Goal: Task Accomplishment & Management: Manage account settings

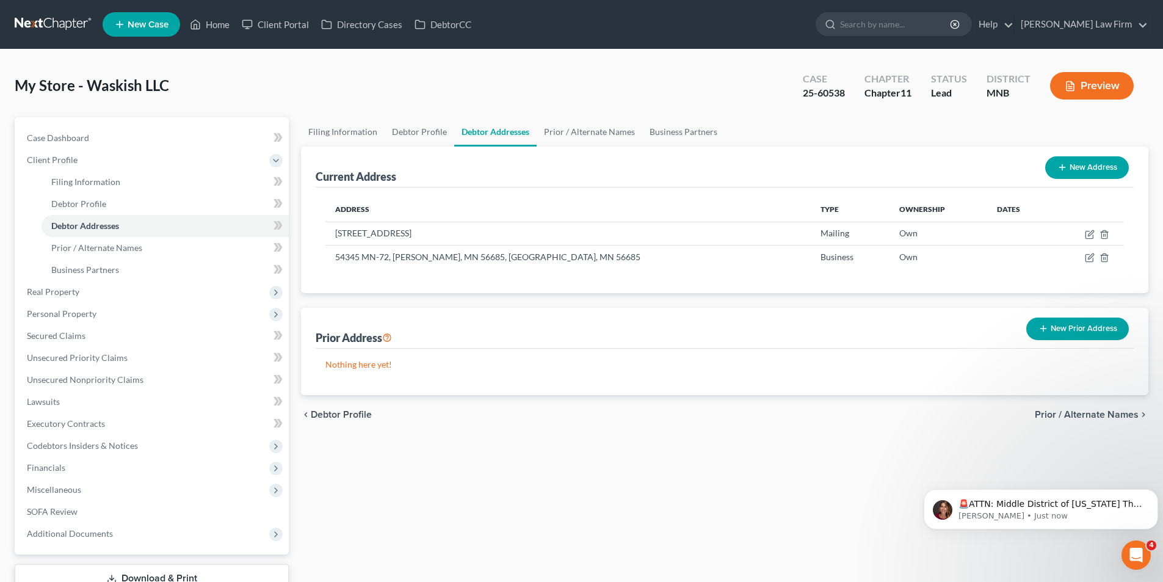
click at [42, 18] on link at bounding box center [54, 24] width 78 height 22
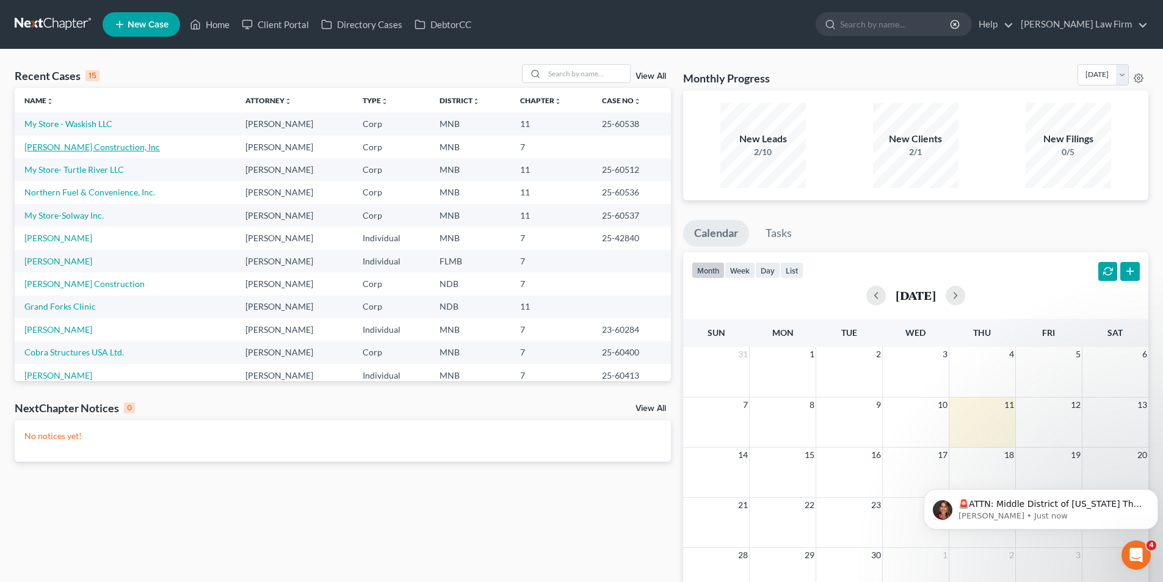
click at [105, 145] on link "[PERSON_NAME] Construction, Inc" at bounding box center [92, 147] width 136 height 10
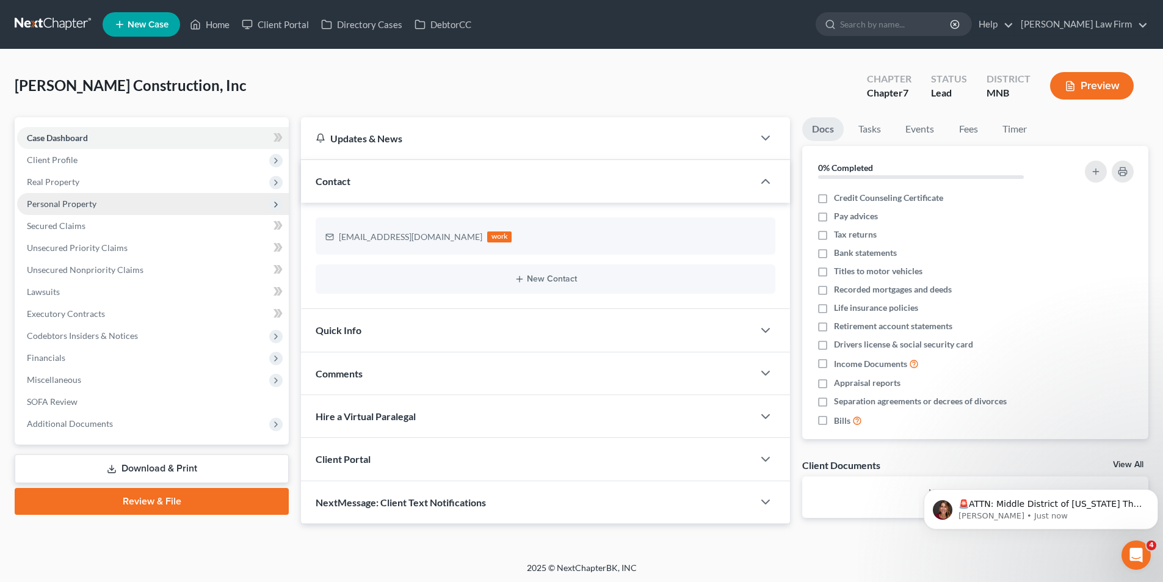
click at [112, 203] on span "Personal Property" at bounding box center [153, 204] width 272 height 22
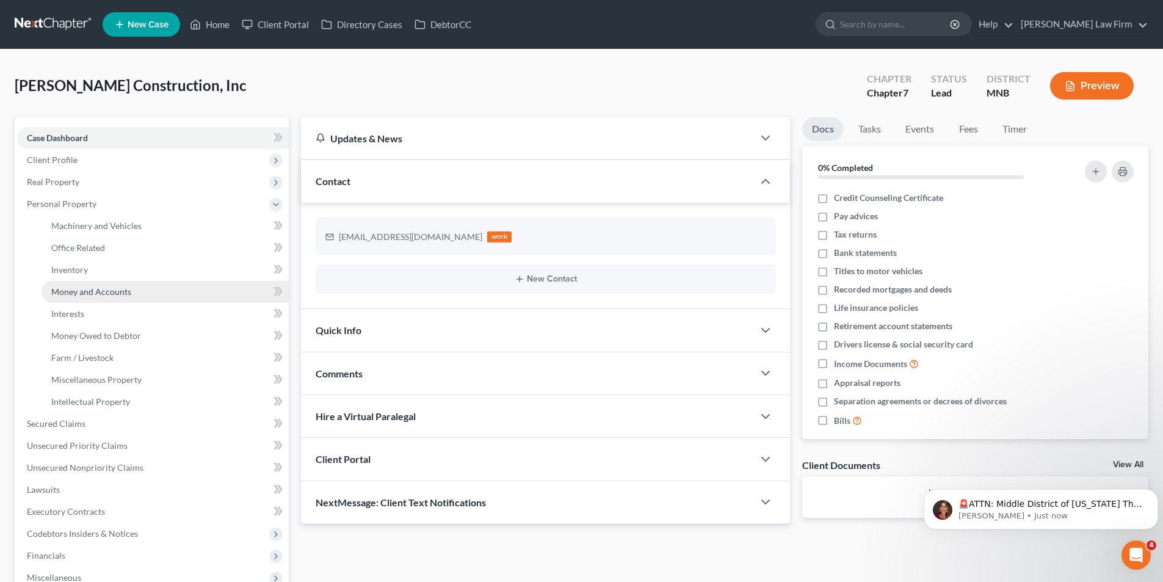
click at [121, 292] on span "Money and Accounts" at bounding box center [91, 291] width 80 height 10
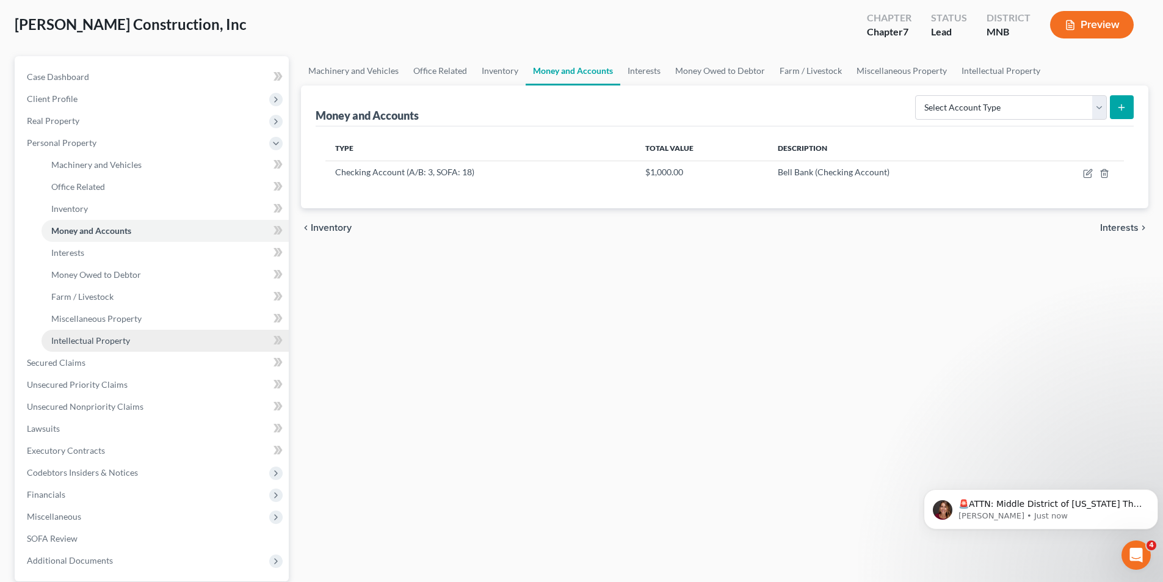
scroll to position [122, 0]
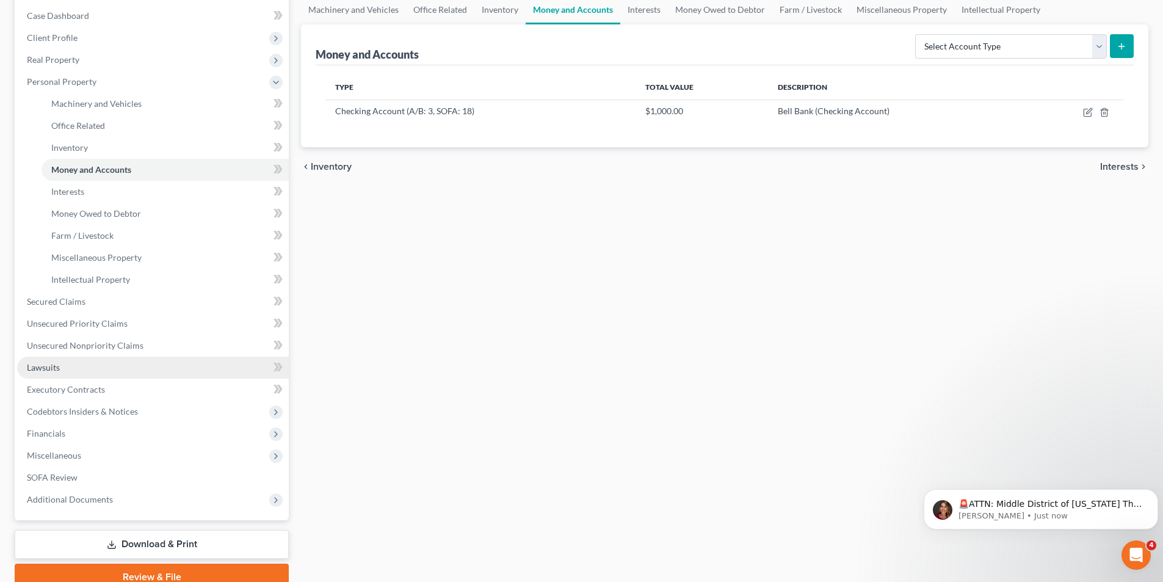
click at [122, 365] on link "Lawsuits" at bounding box center [153, 368] width 272 height 22
